Goal: Obtain resource: Obtain resource

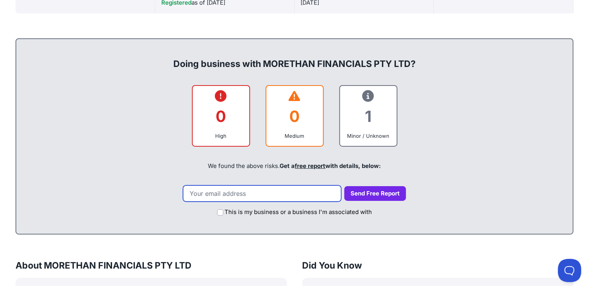
click at [284, 191] on input "email" at bounding box center [262, 194] width 158 height 16
click at [253, 195] on input "debshovon@gmailcom" at bounding box center [262, 194] width 158 height 16
click at [250, 192] on input "debshovon@gmailcom" at bounding box center [262, 194] width 158 height 16
click at [250, 187] on input "debshovon@gmailcom" at bounding box center [262, 194] width 158 height 16
click at [270, 194] on input "debshovon@gmail.com" at bounding box center [262, 194] width 158 height 16
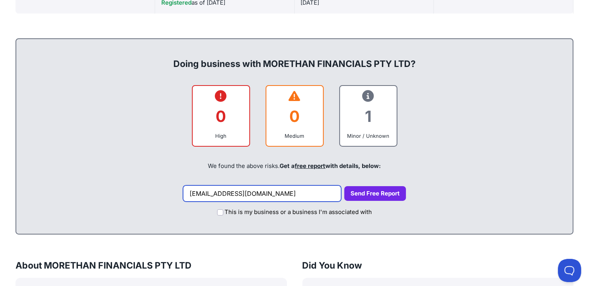
type input "debshovon@gmail.com"
click at [344, 192] on button "Send Free Report" at bounding box center [375, 193] width 62 height 15
click at [315, 194] on input "debshovon@gmail.com" at bounding box center [262, 194] width 158 height 16
click at [358, 193] on button "Send Free Report" at bounding box center [375, 193] width 62 height 15
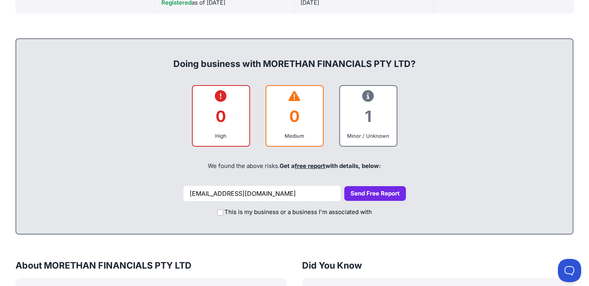
click at [358, 193] on button "Send Free Report" at bounding box center [375, 193] width 62 height 15
click at [218, 212] on input "This is my business or a business I'm associated with" at bounding box center [220, 213] width 6 height 6
checkbox input "true"
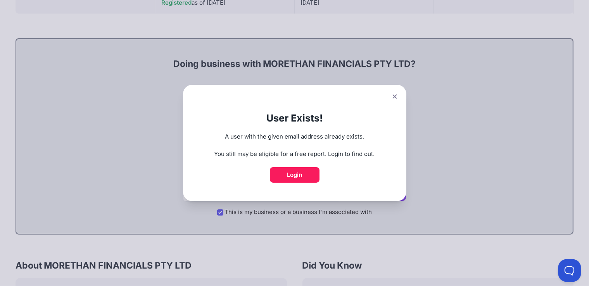
click at [397, 96] on icon at bounding box center [394, 96] width 5 height 5
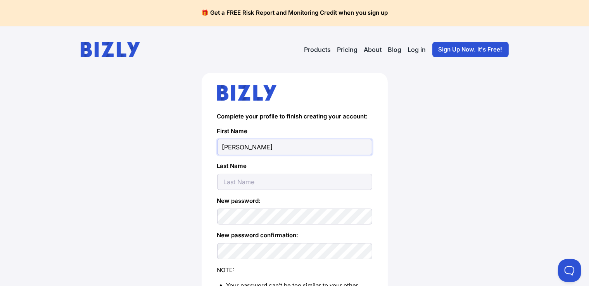
type input "Oliver"
type input "Smith"
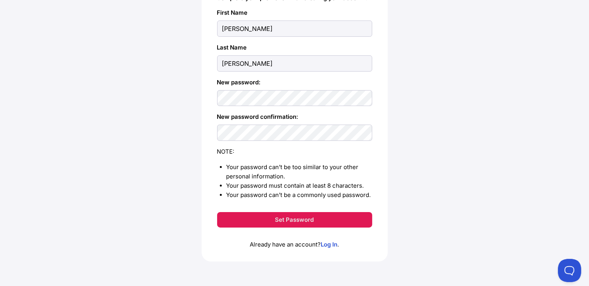
click at [277, 217] on button "Set Password" at bounding box center [294, 219] width 155 height 15
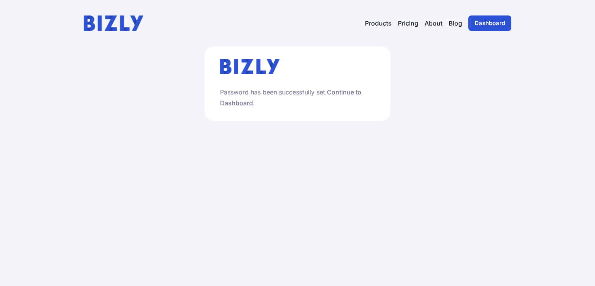
click at [348, 88] on p "Password has been successfully set. Continue to Dashboard ." at bounding box center [297, 98] width 155 height 22
click at [348, 91] on link "Continue to Dashboard" at bounding box center [290, 97] width 141 height 19
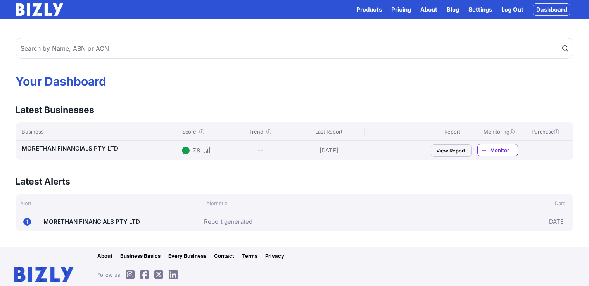
scroll to position [16, 0]
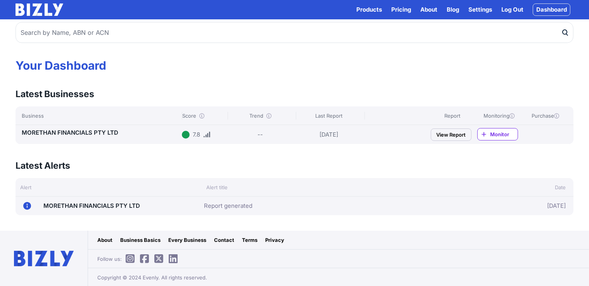
click at [448, 138] on link "View Report" at bounding box center [450, 135] width 41 height 12
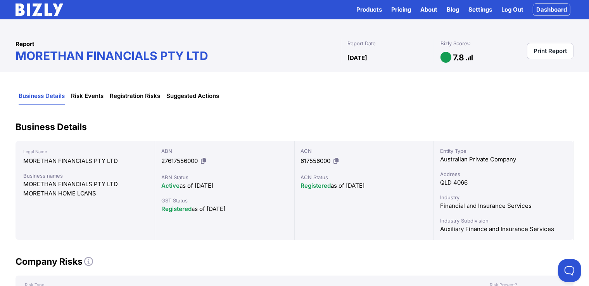
click at [550, 50] on link "Print Report" at bounding box center [550, 51] width 46 height 16
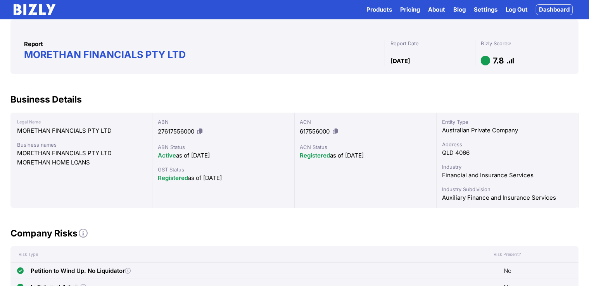
drag, startPoint x: 159, startPoint y: 179, endPoint x: 224, endPoint y: 185, distance: 64.9
click at [224, 185] on div "ABN 27617556000 ABN Status Active as of [DATE] GST Status Registered as of [DAT…" at bounding box center [223, 160] width 142 height 95
drag, startPoint x: 448, startPoint y: 176, endPoint x: 542, endPoint y: 181, distance: 93.5
click at [542, 181] on div "Entity Type Australian Private Company Address QLD 4066 Industry Financial and …" at bounding box center [507, 160] width 142 height 95
click at [492, 205] on div "Entity Type Australian Private Company Address QLD 4066 Industry Financial and …" at bounding box center [507, 160] width 142 height 95
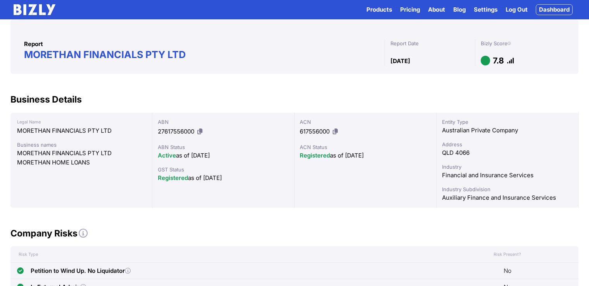
scroll to position [164, 0]
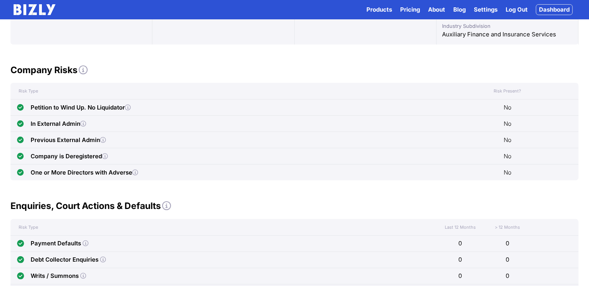
click at [547, 10] on link "Dashboard" at bounding box center [553, 9] width 37 height 11
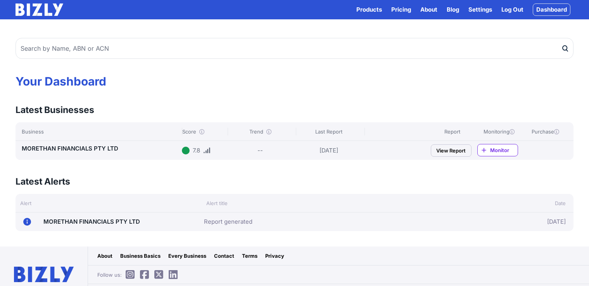
click at [500, 146] on span "Monitor" at bounding box center [504, 150] width 28 height 8
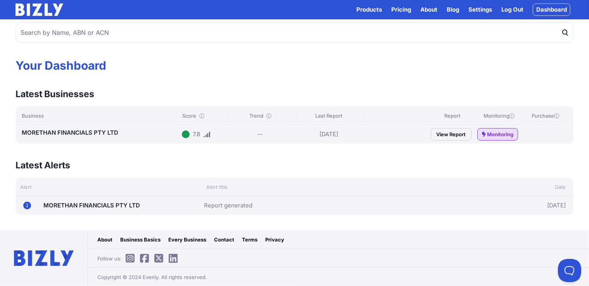
scroll to position [15, 0]
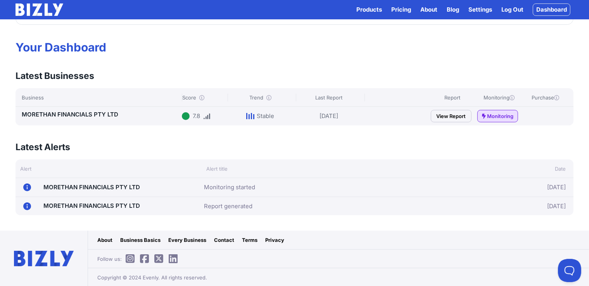
click at [443, 121] on link "View Report" at bounding box center [450, 116] width 41 height 12
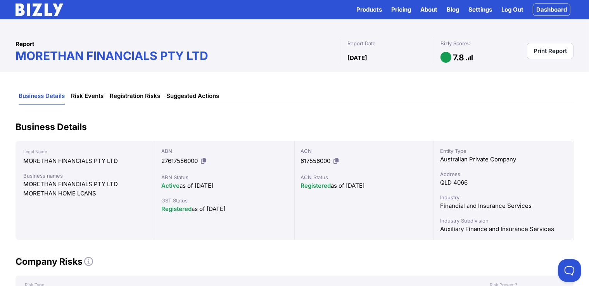
click at [520, 9] on link "Log Out" at bounding box center [512, 9] width 22 height 9
